Goal: Information Seeking & Learning: Compare options

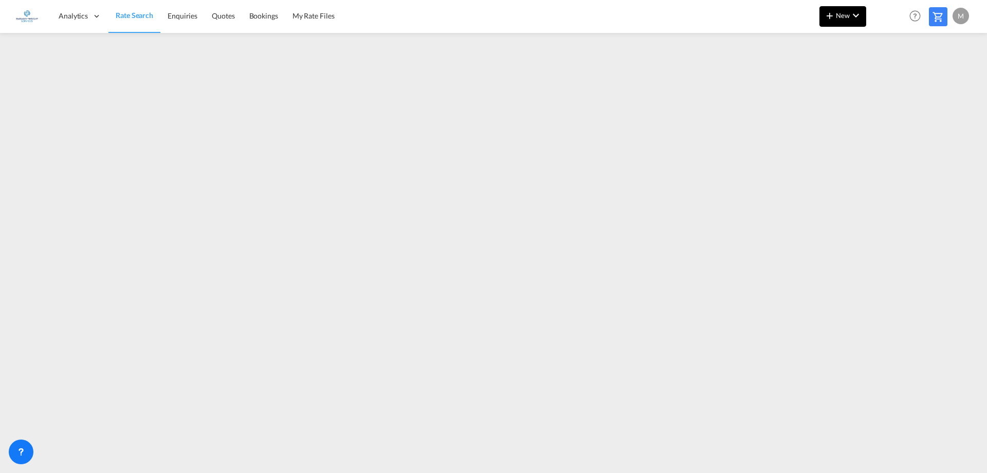
click at [826, 16] on md-icon "icon-plus 400-fg" at bounding box center [830, 15] width 12 height 12
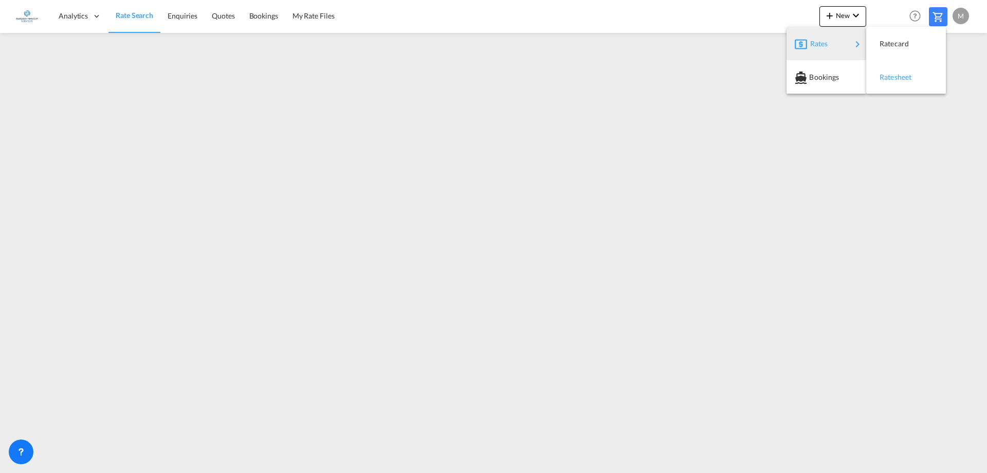
click at [891, 80] on span "Ratesheet" at bounding box center [885, 77] width 11 height 21
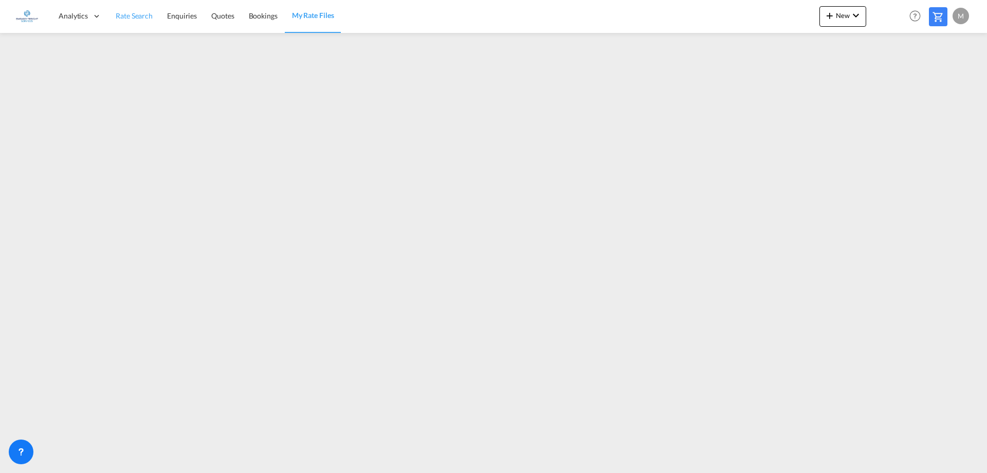
click at [146, 17] on span "Rate Search" at bounding box center [134, 15] width 37 height 9
click at [134, 21] on link "Rate Search" at bounding box center [135, 15] width 52 height 33
